Goal: Use online tool/utility

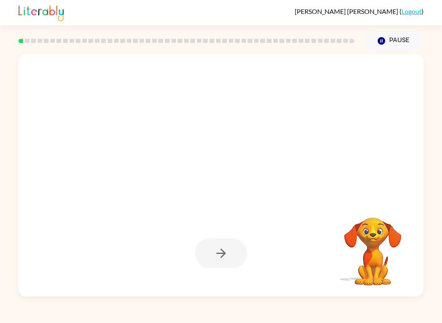
click at [385, 248] on video "Your browser must support playing .mp4 files to use Literably. Please try using…" at bounding box center [373, 246] width 82 height 82
click at [226, 250] on div at bounding box center [221, 253] width 52 height 30
click at [227, 261] on div at bounding box center [221, 253] width 52 height 30
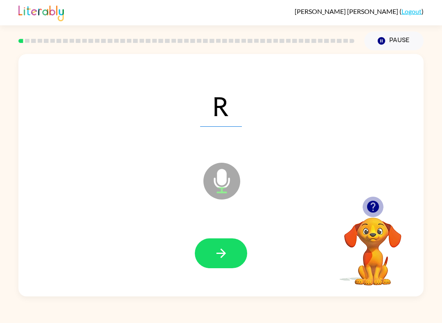
click at [379, 205] on icon "button" at bounding box center [373, 207] width 14 height 14
click at [237, 259] on button "button" at bounding box center [221, 253] width 52 height 30
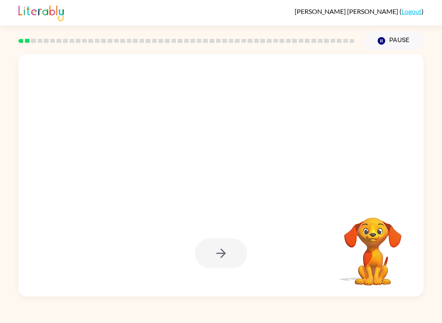
click at [225, 250] on div at bounding box center [221, 253] width 52 height 30
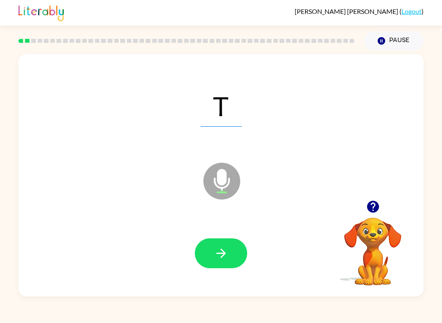
click at [222, 256] on icon "button" at bounding box center [220, 253] width 9 height 9
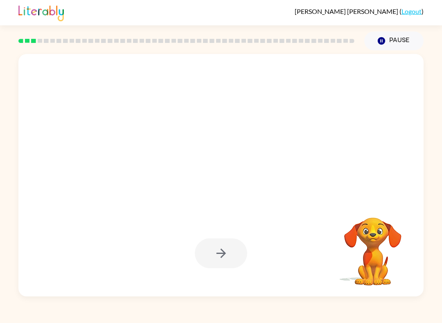
click at [217, 260] on div at bounding box center [221, 253] width 52 height 30
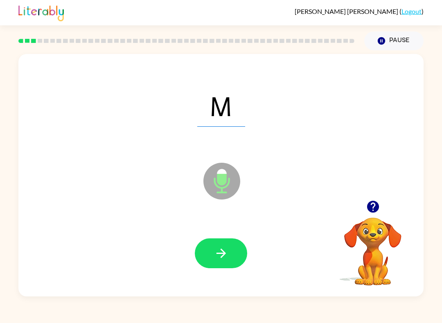
click at [220, 246] on button "button" at bounding box center [221, 253] width 52 height 30
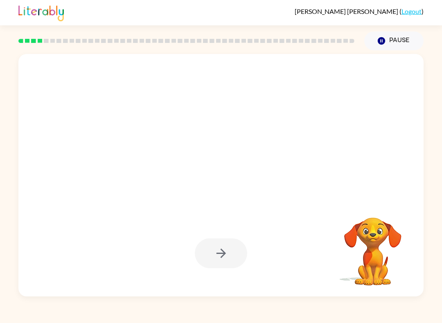
click at [218, 245] on div at bounding box center [221, 253] width 52 height 30
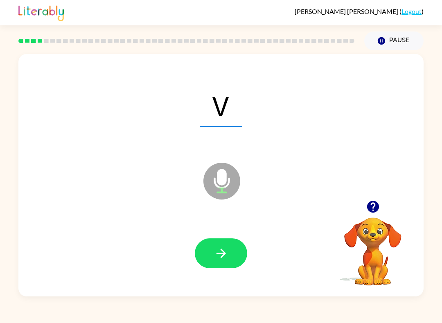
click at [217, 248] on icon "button" at bounding box center [221, 253] width 14 height 14
click at [209, 268] on button "button" at bounding box center [221, 253] width 52 height 30
click at [206, 252] on button "button" at bounding box center [221, 253] width 52 height 30
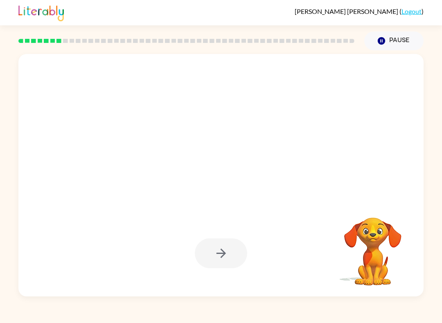
click at [222, 261] on div at bounding box center [221, 253] width 52 height 30
click at [219, 247] on div at bounding box center [221, 253] width 52 height 30
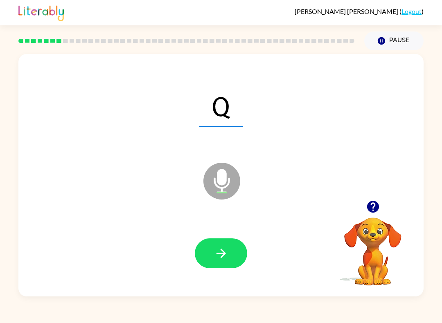
click at [206, 254] on button "button" at bounding box center [221, 253] width 52 height 30
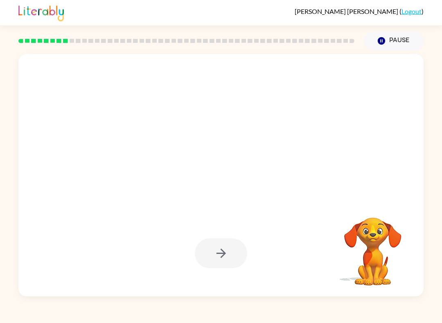
click at [213, 256] on div at bounding box center [221, 253] width 52 height 30
click at [213, 248] on div at bounding box center [221, 253] width 52 height 30
click at [217, 262] on div at bounding box center [221, 253] width 52 height 30
click at [227, 255] on div at bounding box center [221, 253] width 52 height 30
click at [226, 255] on div at bounding box center [221, 253] width 52 height 30
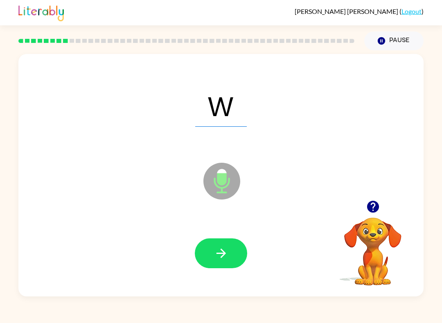
click at [230, 253] on button "button" at bounding box center [221, 253] width 52 height 30
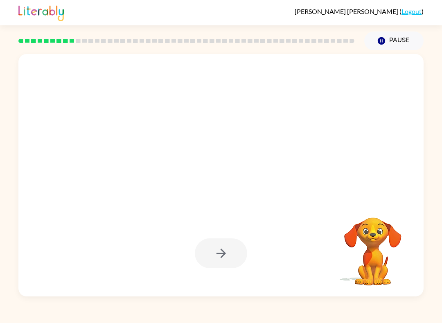
click at [241, 251] on div at bounding box center [221, 253] width 52 height 30
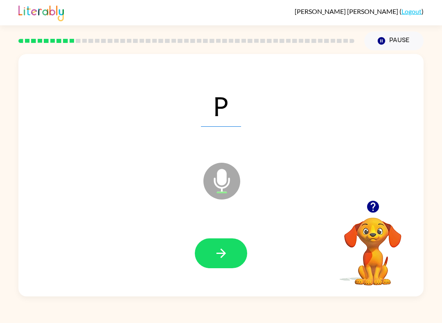
click at [246, 254] on button "button" at bounding box center [221, 253] width 52 height 30
